Goal: Check status

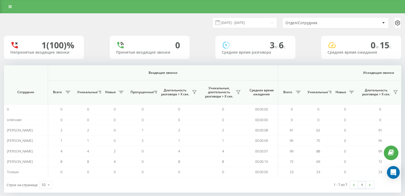
scroll to position [0, 346]
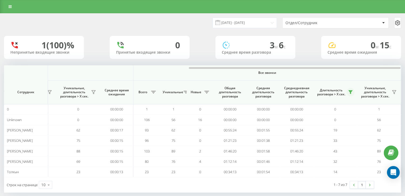
click at [352, 90] on icon at bounding box center [350, 92] width 4 height 4
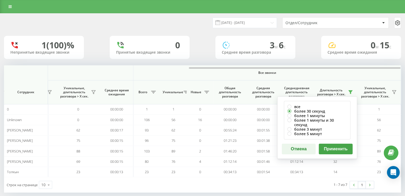
click at [345, 144] on button "Применить" at bounding box center [336, 149] width 34 height 11
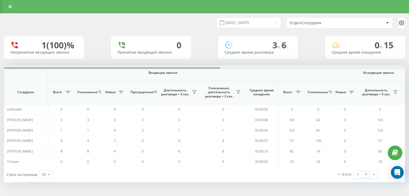
scroll to position [0, 342]
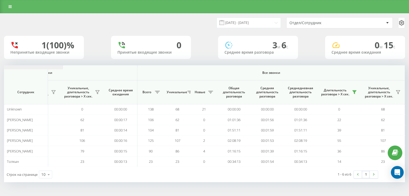
click at [352, 92] on icon at bounding box center [354, 92] width 4 height 4
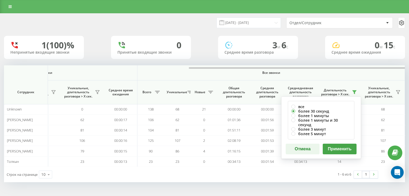
click at [342, 147] on button "Применить" at bounding box center [340, 149] width 34 height 11
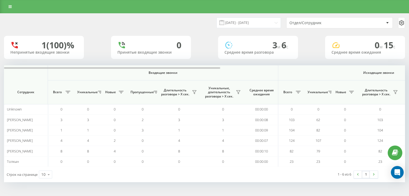
click at [364, 65] on div "[DATE] - [DATE] Отдел/Сотрудник 1 (100)% Непринятые входящие звонки 0 Принятые …" at bounding box center [204, 98] width 401 height 169
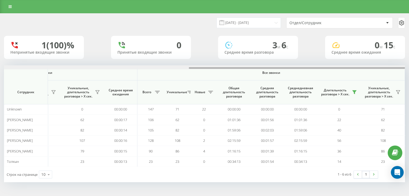
click at [364, 68] on div at bounding box center [204, 67] width 401 height 4
click at [205, 173] on div "Строк на странице 10 10 25 50 100 1 - 6 из 6 1" at bounding box center [204, 174] width 401 height 15
